Goal: Information Seeking & Learning: Learn about a topic

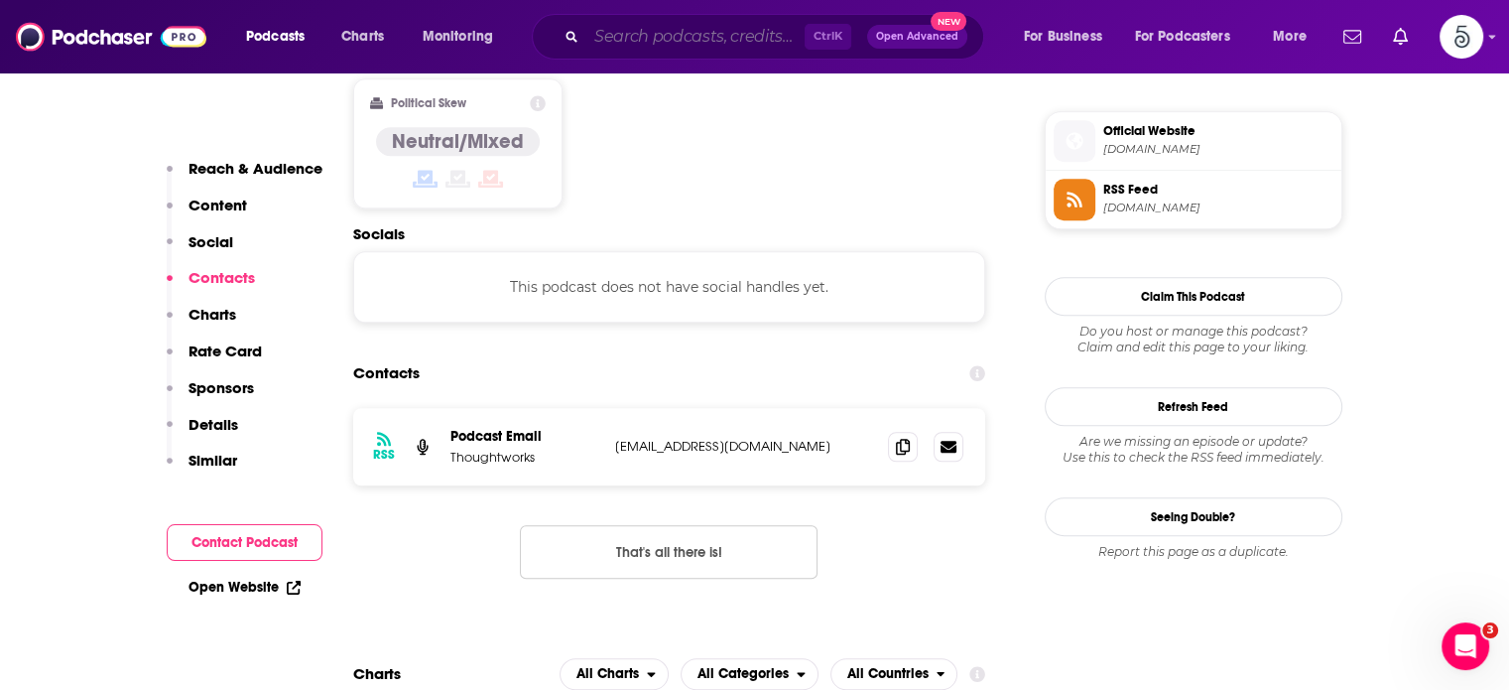
click at [719, 38] on input "Search podcasts, credits, & more..." at bounding box center [695, 37] width 218 height 32
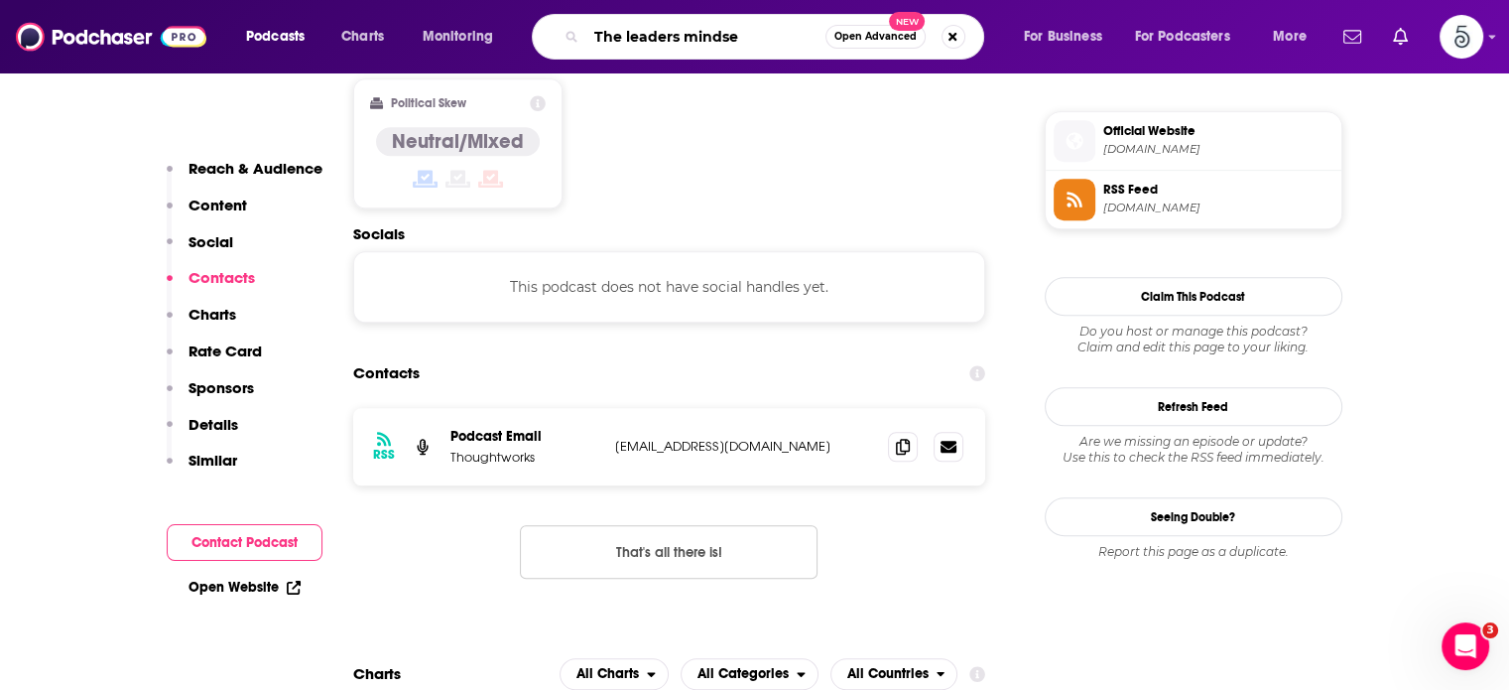
type input "The leaders mindset"
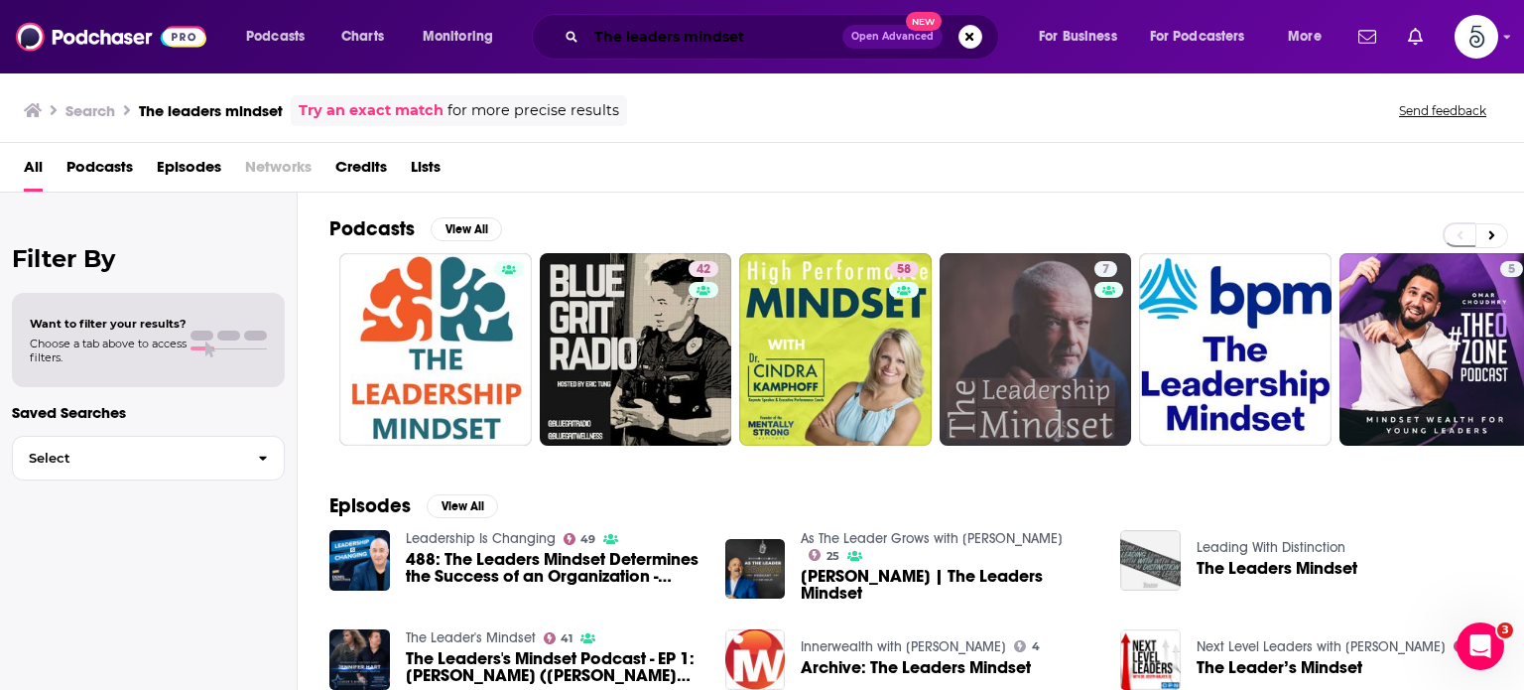
click at [667, 35] on input "The leaders mindset" at bounding box center [714, 37] width 256 height 32
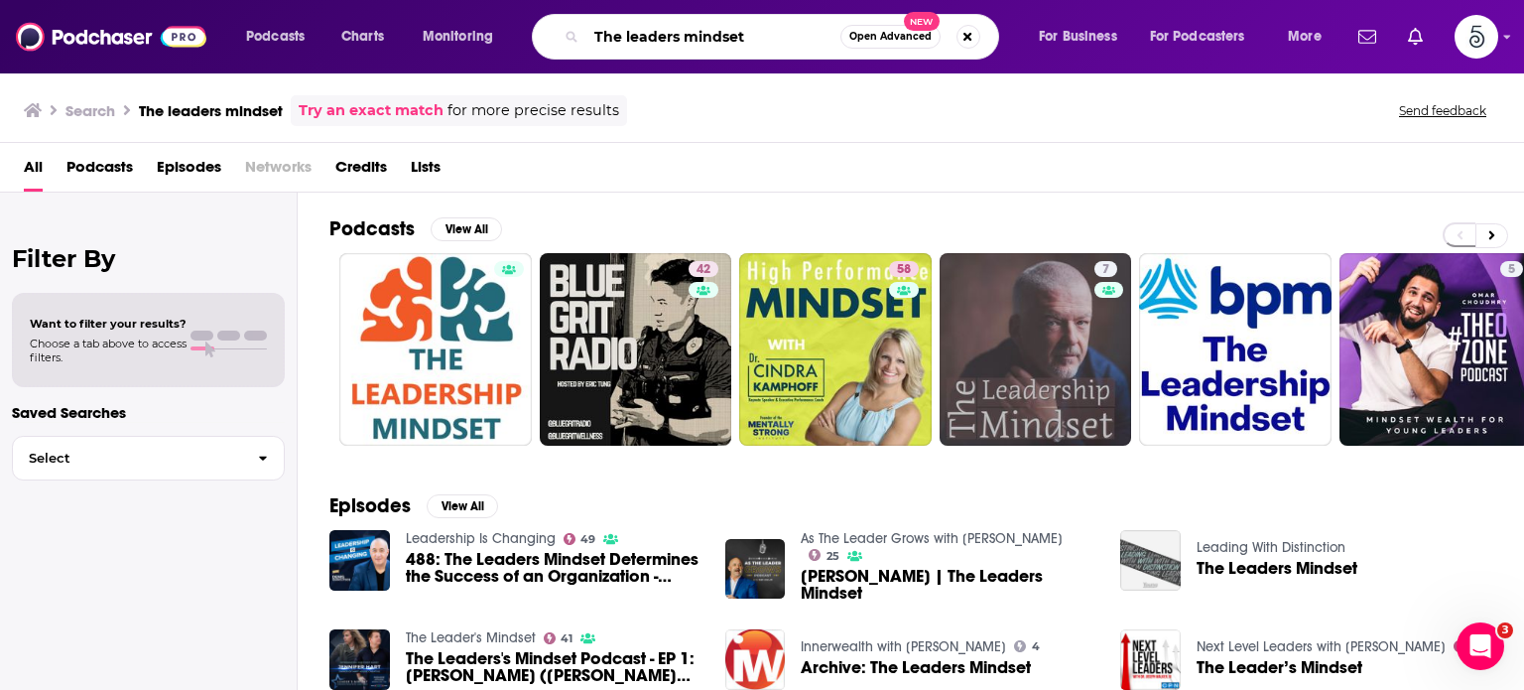
click at [675, 39] on input "The leaders mindset" at bounding box center [713, 37] width 254 height 32
click at [778, 40] on input "The leader's mindset" at bounding box center [713, 37] width 254 height 32
type input "The leader's mindset"
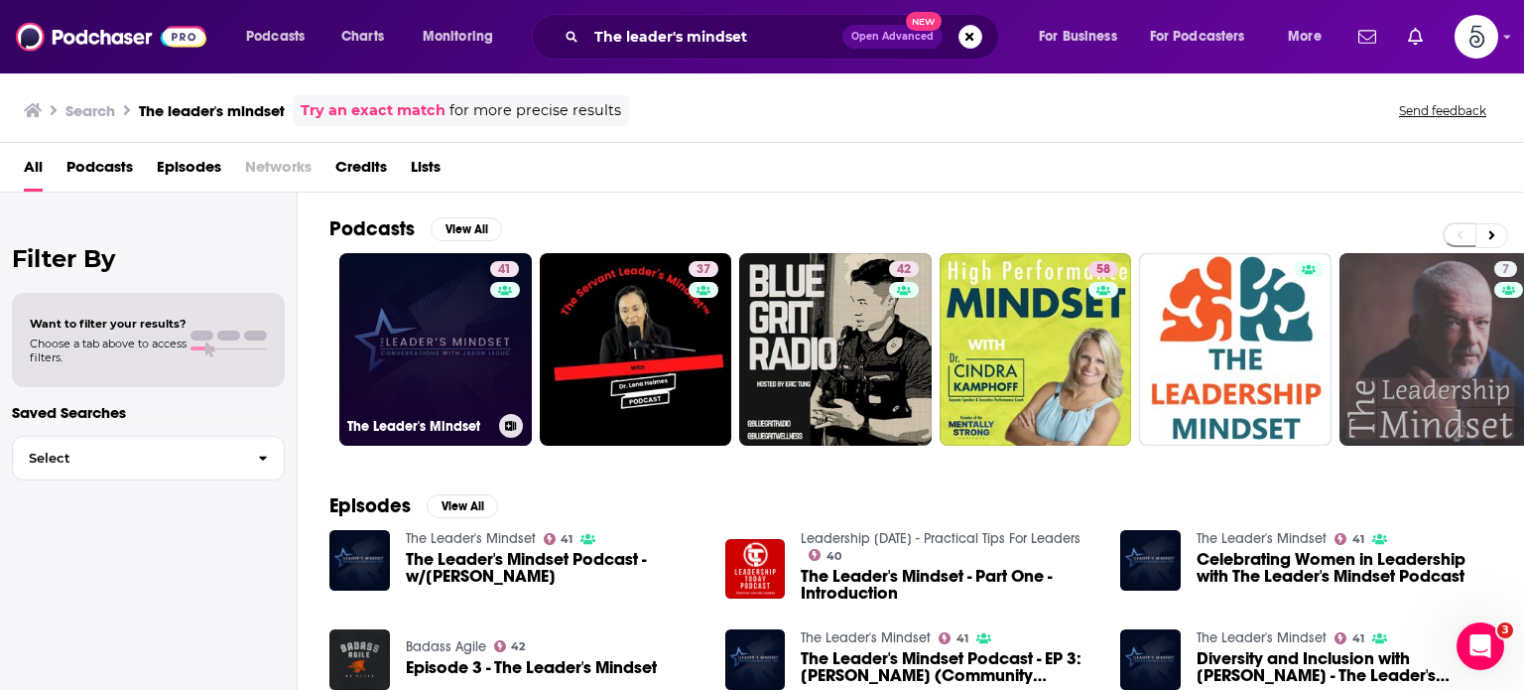
click at [437, 313] on link "41 The Leader's Mindset" at bounding box center [435, 349] width 193 height 193
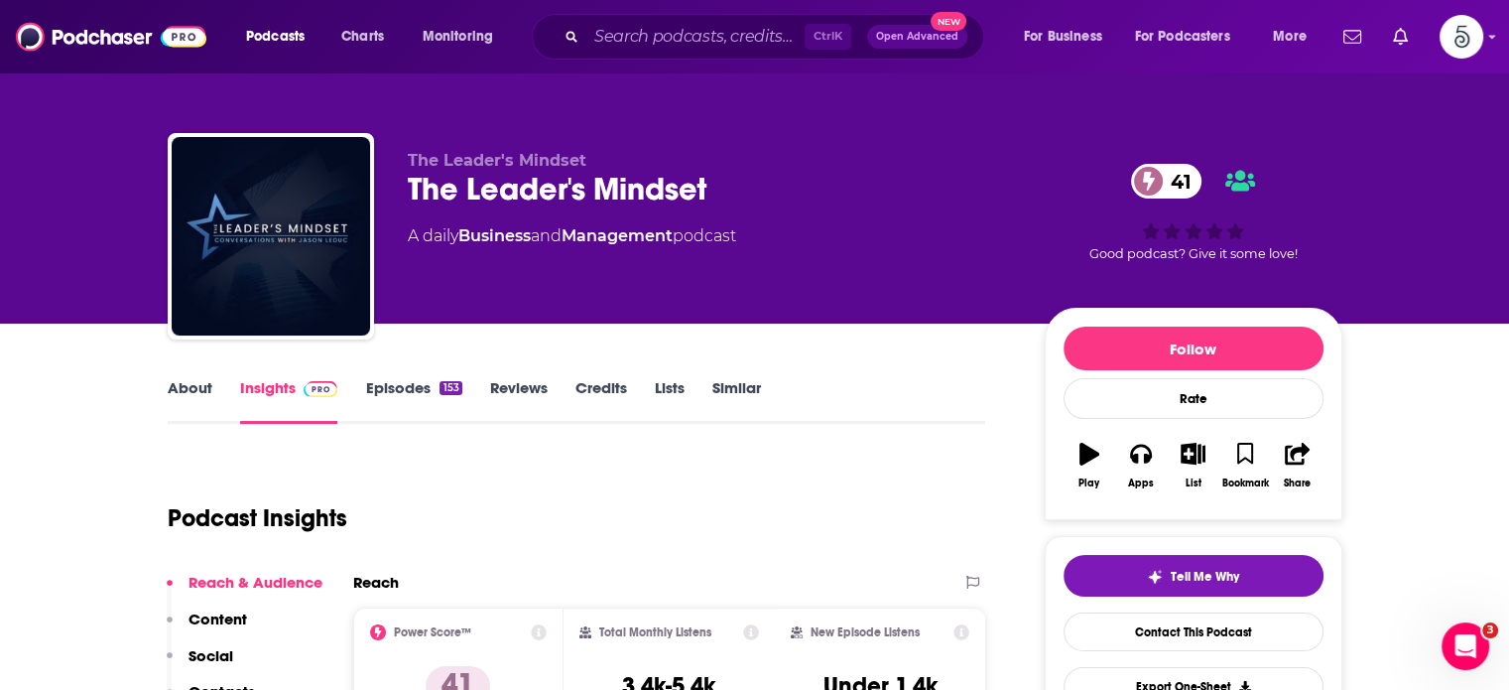
click at [192, 378] on link "About" at bounding box center [190, 401] width 45 height 46
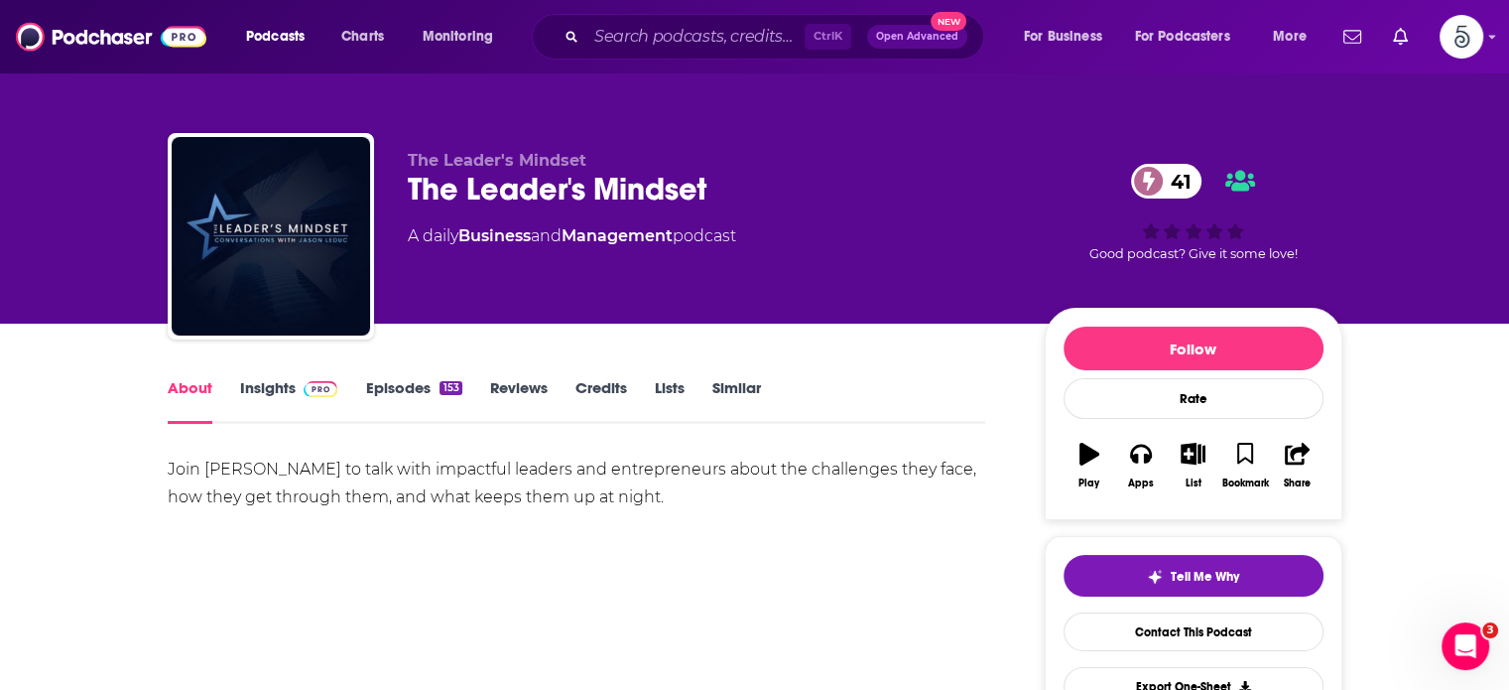
click at [192, 378] on link "About" at bounding box center [190, 401] width 45 height 46
click at [900, 269] on div "The Leader's Mindset The Leader's Mindset 41 A daily Business and Management po…" at bounding box center [710, 230] width 605 height 159
click at [412, 383] on link "Episodes 153" at bounding box center [413, 401] width 96 height 46
